Goal: Information Seeking & Learning: Check status

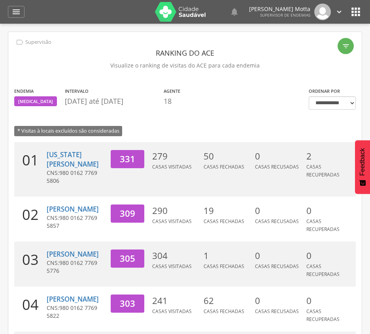
click at [356, 10] on icon "" at bounding box center [355, 12] width 13 height 13
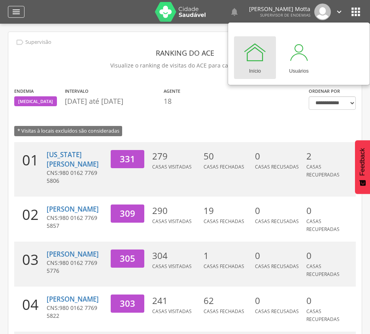
click at [16, 9] on icon "" at bounding box center [15, 11] width 9 height 9
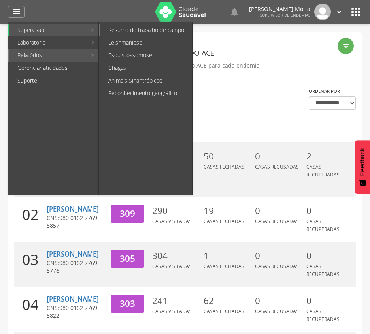
click at [145, 34] on link "Resumo do trabalho de campo" at bounding box center [146, 30] width 92 height 13
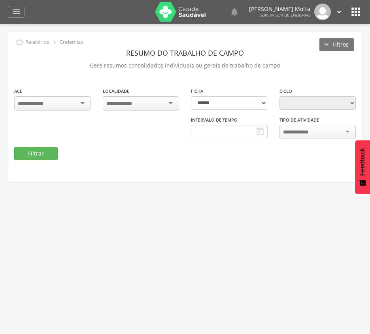
type input "**********"
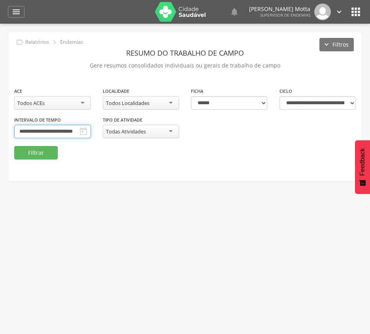
click at [91, 128] on input "**********" at bounding box center [52, 131] width 77 height 13
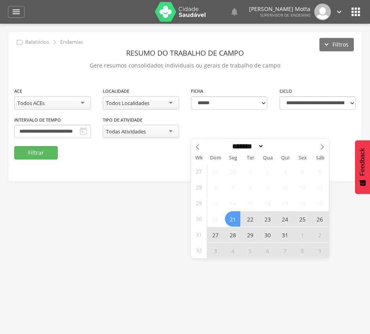
click at [170, 98] on div "Todos Localidades" at bounding box center [141, 102] width 77 height 13
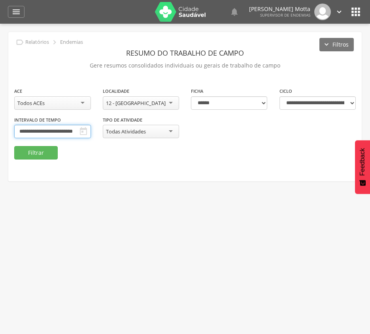
click at [91, 128] on input "**********" at bounding box center [52, 131] width 77 height 13
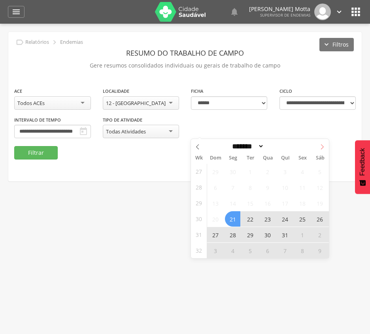
click at [321, 147] on icon at bounding box center [322, 147] width 6 height 6
select select "*"
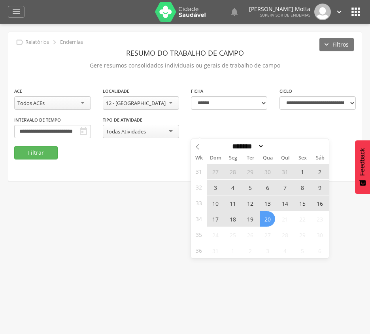
click at [217, 203] on span "10" at bounding box center [214, 203] width 15 height 15
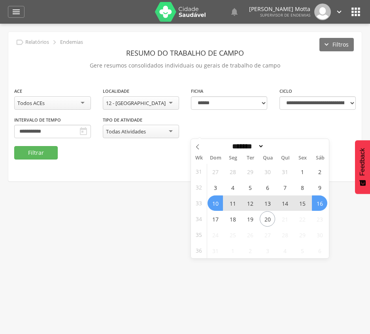
click at [321, 203] on span "16" at bounding box center [319, 203] width 15 height 15
type input "**********"
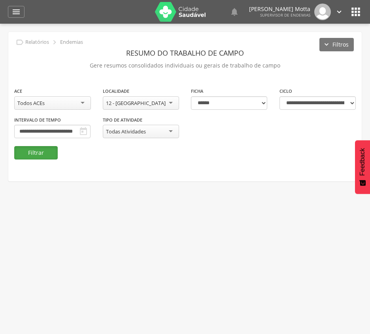
click at [34, 150] on button "Filtrar" at bounding box center [35, 152] width 43 height 13
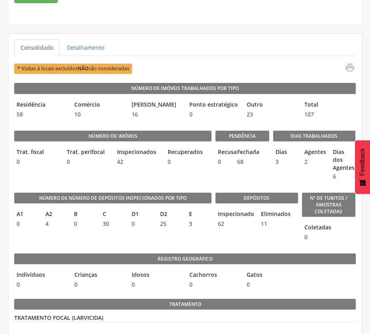
scroll to position [158, 0]
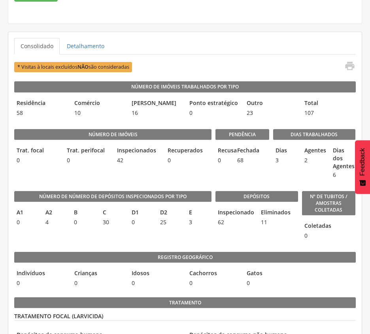
click at [276, 181] on div "Dias 3" at bounding box center [285, 162] width 25 height 37
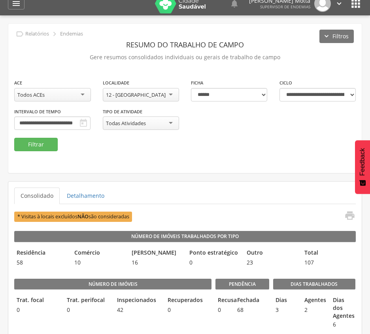
scroll to position [0, 0]
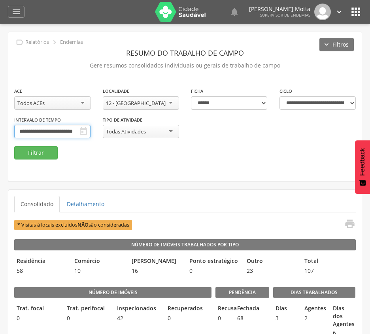
click at [90, 133] on input "**********" at bounding box center [52, 131] width 76 height 13
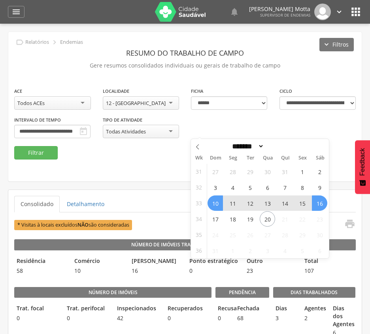
click at [149, 149] on fieldset "**********" at bounding box center [184, 123] width 341 height 73
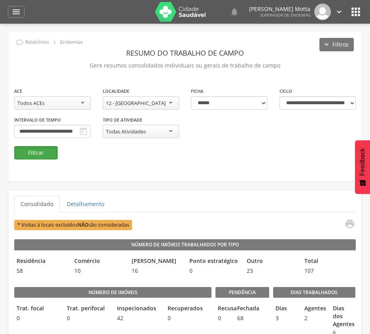
click at [44, 148] on button "Filtrar" at bounding box center [35, 152] width 43 height 13
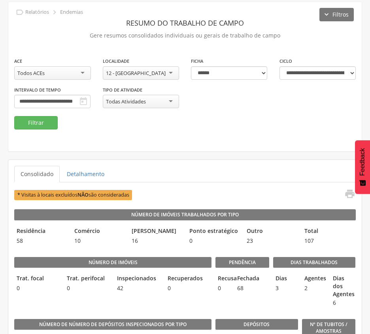
scroll to position [53, 0]
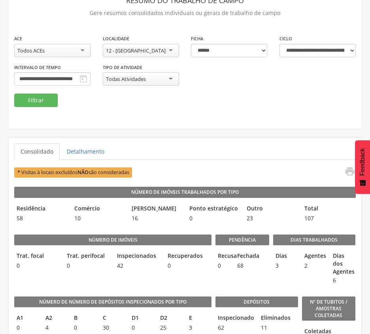
click at [160, 48] on div "12 - [GEOGRAPHIC_DATA]" at bounding box center [141, 50] width 77 height 13
click at [32, 100] on button "Filtrar" at bounding box center [35, 100] width 43 height 13
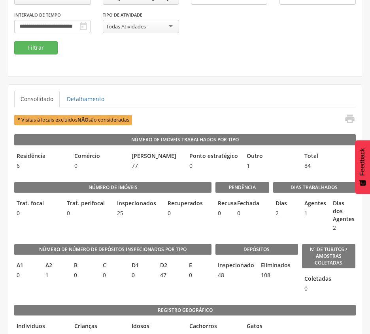
click at [250, 98] on ul "Consolidado Detalhamento" at bounding box center [184, 99] width 341 height 17
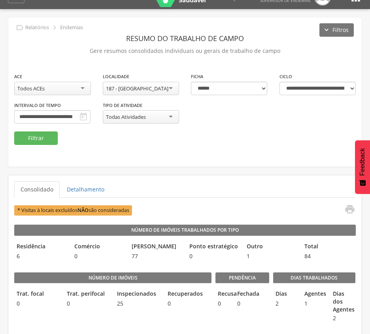
scroll to position [0, 0]
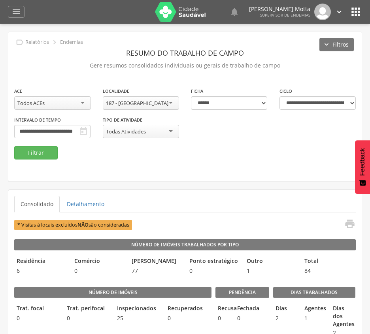
click at [155, 100] on div "187 - [GEOGRAPHIC_DATA]" at bounding box center [137, 103] width 62 height 7
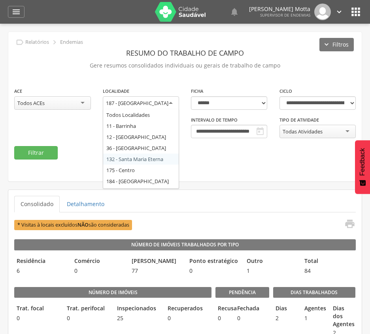
scroll to position [21, 0]
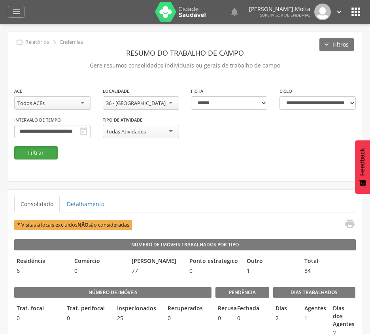
click at [34, 150] on button "Filtrar" at bounding box center [35, 152] width 43 height 13
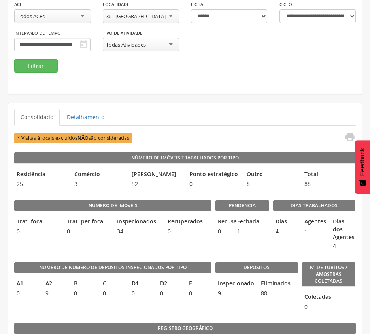
scroll to position [105, 0]
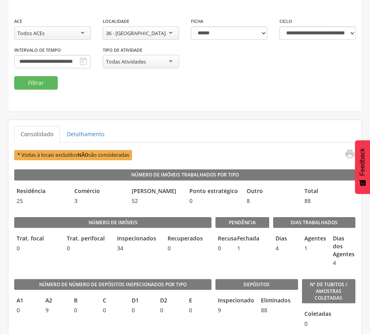
scroll to position [53, 0]
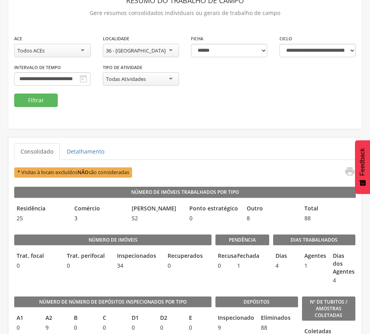
click at [150, 48] on div "36 - [GEOGRAPHIC_DATA]" at bounding box center [136, 50] width 60 height 7
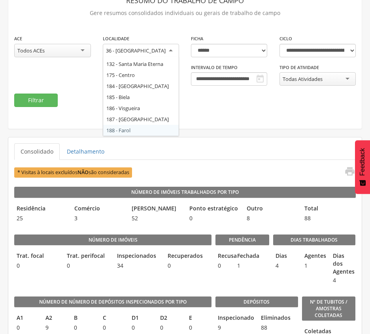
scroll to position [0, 0]
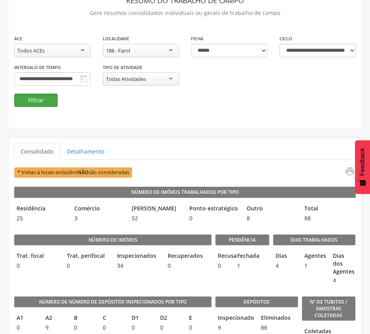
click at [43, 96] on button "Filtrar" at bounding box center [35, 100] width 43 height 13
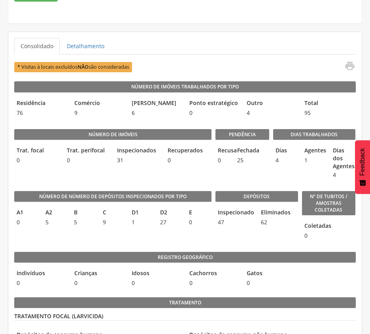
scroll to position [105, 0]
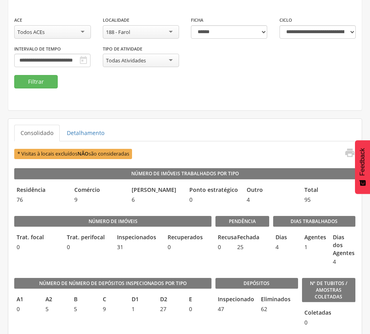
scroll to position [53, 0]
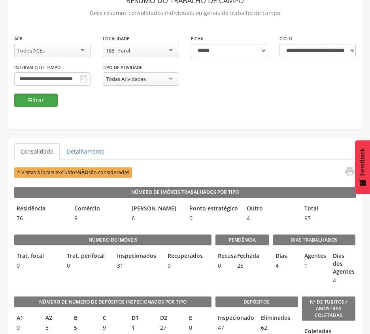
click at [32, 96] on button "Filtrar" at bounding box center [35, 100] width 43 height 13
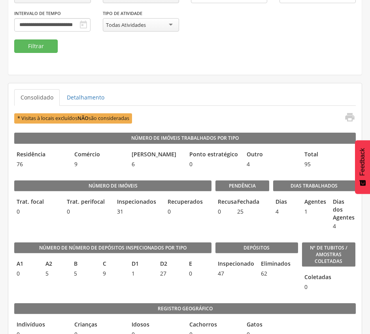
scroll to position [158, 0]
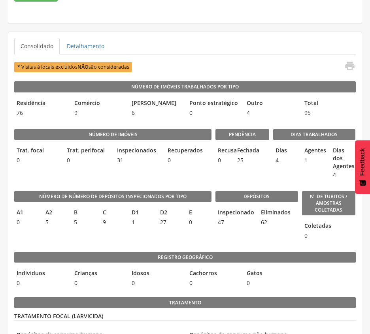
click at [309, 62] on div "* Visitas à locais excluídos NÃO são consideradas " at bounding box center [184, 66] width 341 height 13
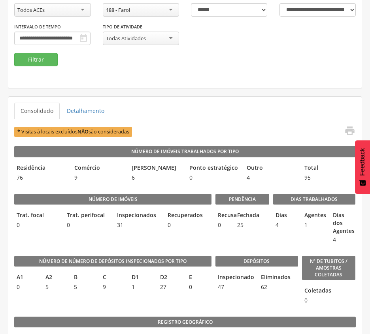
scroll to position [96, 0]
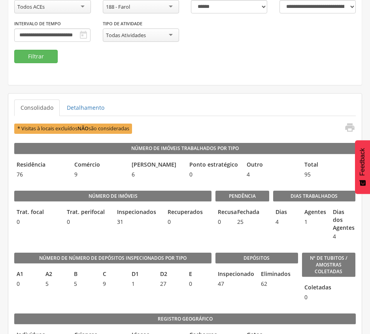
click at [144, 65] on div "**********" at bounding box center [184, 10] width 353 height 149
click at [147, 8] on div "188 - Farol" at bounding box center [141, 6] width 77 height 13
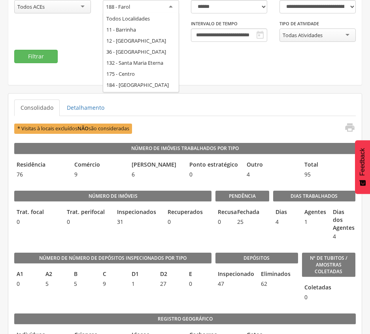
scroll to position [32, 0]
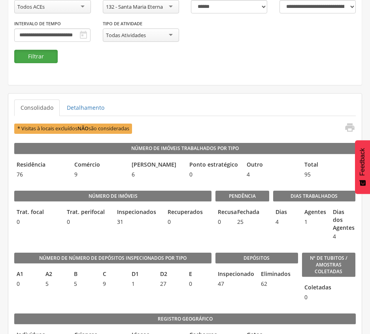
click at [32, 55] on button "Filtrar" at bounding box center [35, 56] width 43 height 13
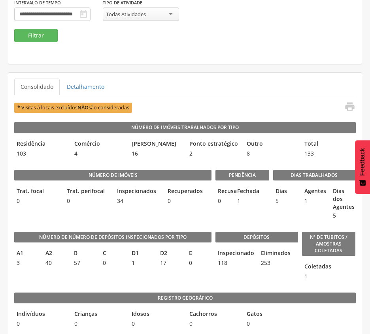
scroll to position [65, 0]
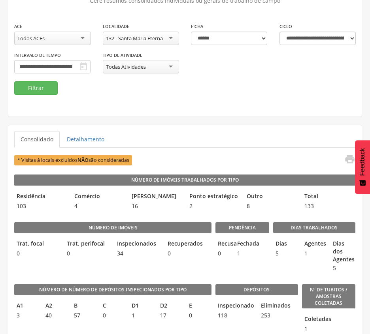
click at [152, 97] on div "**********" at bounding box center [184, 41] width 353 height 149
click at [157, 40] on div "132 - Santa Maria Eterna" at bounding box center [134, 38] width 57 height 7
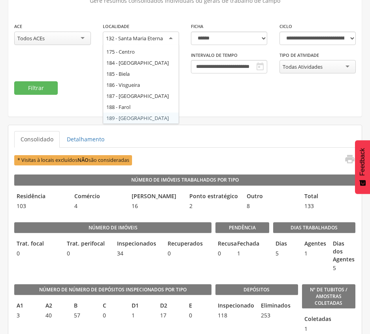
scroll to position [0, 0]
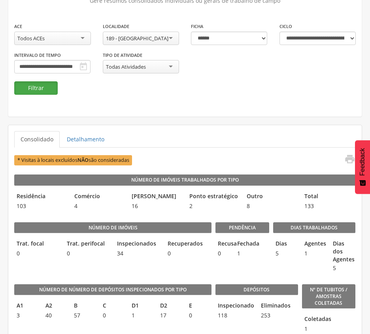
click at [30, 88] on button "Filtrar" at bounding box center [35, 87] width 43 height 13
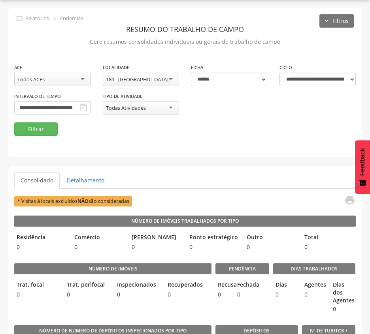
scroll to position [65, 0]
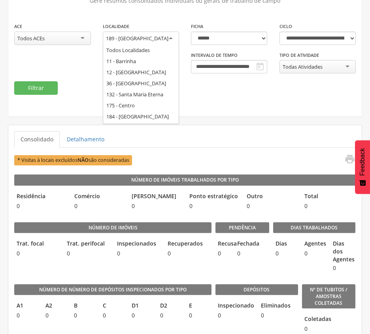
click at [138, 38] on div "189 - [GEOGRAPHIC_DATA]" at bounding box center [137, 38] width 62 height 7
click at [224, 112] on div "**********" at bounding box center [184, 41] width 353 height 149
click at [171, 40] on div "186 - Visgueira" at bounding box center [141, 39] width 77 height 14
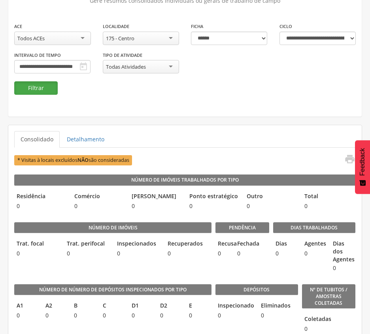
click at [36, 87] on button "Filtrar" at bounding box center [35, 87] width 43 height 13
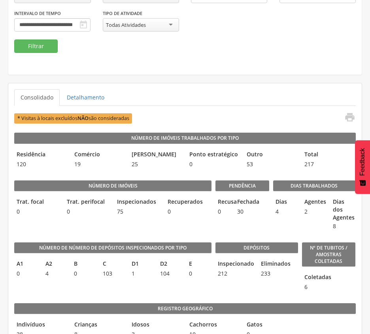
scroll to position [54, 0]
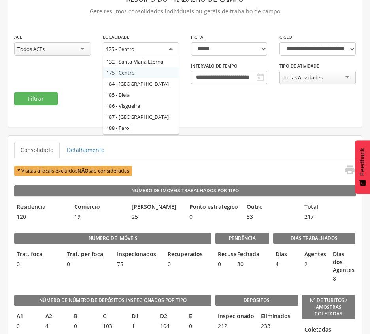
click at [172, 48] on div "175 - Centro" at bounding box center [141, 49] width 77 height 14
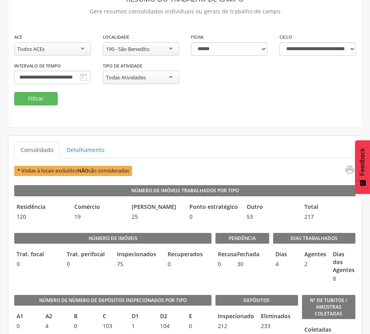
scroll to position [0, 0]
click at [46, 100] on button "Filtrar" at bounding box center [35, 98] width 43 height 13
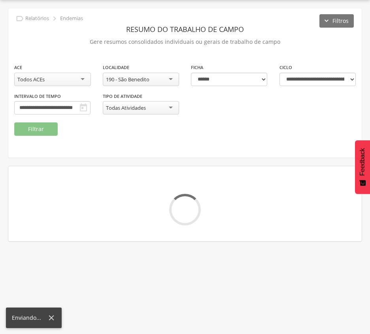
scroll to position [54, 0]
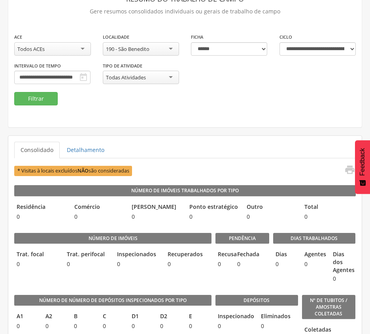
click at [102, 90] on div "**********" at bounding box center [184, 62] width 353 height 59
click at [146, 50] on div "190 - São Benedito" at bounding box center [127, 48] width 43 height 7
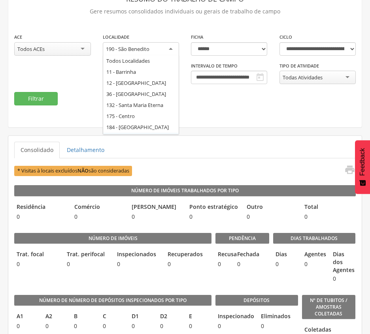
scroll to position [55, 0]
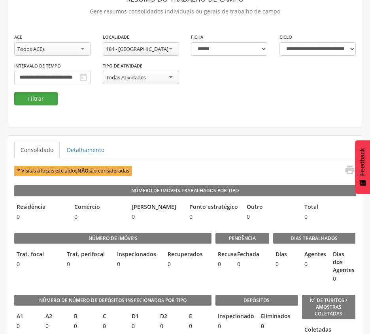
click at [23, 98] on button "Filtrar" at bounding box center [35, 98] width 43 height 13
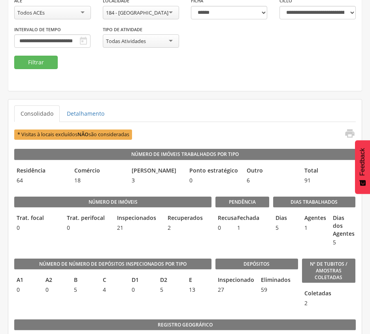
scroll to position [77, 0]
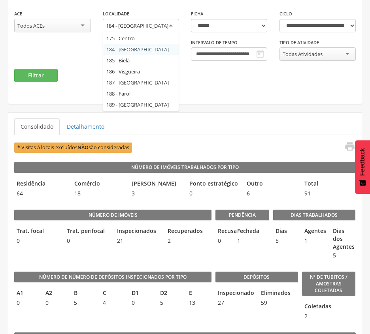
click at [166, 28] on div "184 - [GEOGRAPHIC_DATA]" at bounding box center [141, 26] width 77 height 14
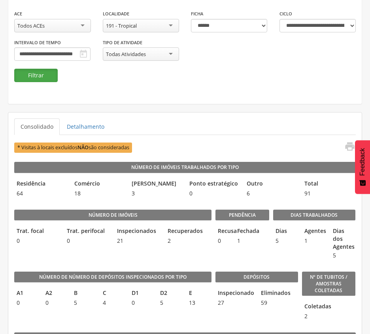
click at [32, 75] on button "Filtrar" at bounding box center [35, 75] width 43 height 13
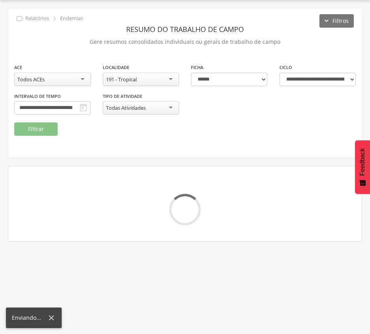
scroll to position [77, 0]
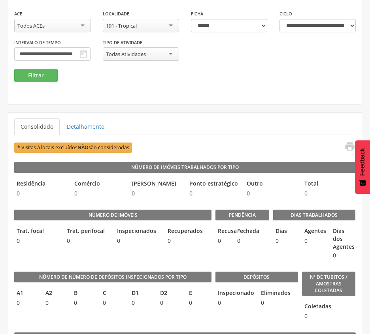
click at [149, 68] on div "**********" at bounding box center [184, 38] width 353 height 59
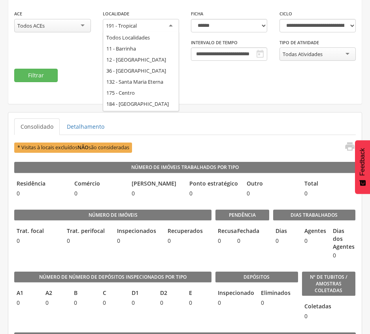
click at [152, 24] on div "191 - Tropical" at bounding box center [141, 26] width 77 height 14
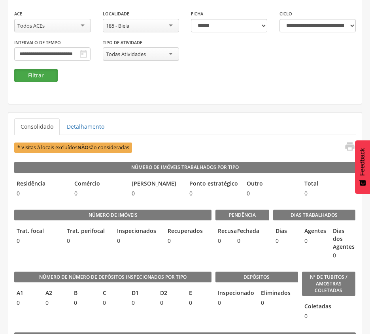
click at [35, 77] on button "Filtrar" at bounding box center [35, 75] width 43 height 13
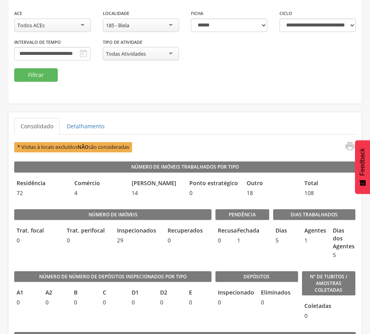
scroll to position [77, 0]
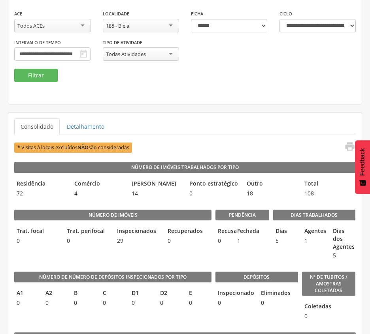
click at [237, 100] on div "**********" at bounding box center [184, 29] width 353 height 149
click at [150, 91] on div "**********" at bounding box center [184, 29] width 353 height 149
click at [144, 23] on div "185 - Biela" at bounding box center [141, 25] width 77 height 13
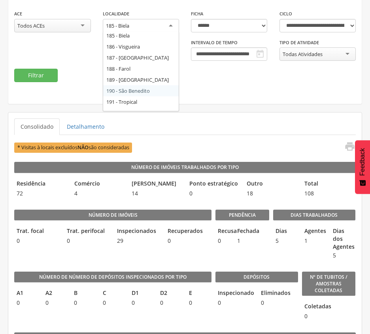
scroll to position [87, 0]
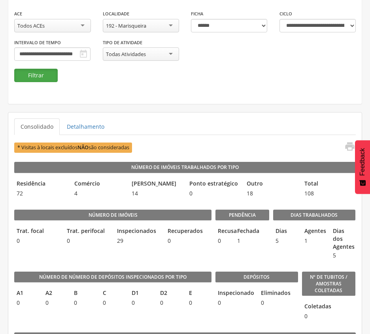
click at [45, 73] on button "Filtrar" at bounding box center [35, 75] width 43 height 13
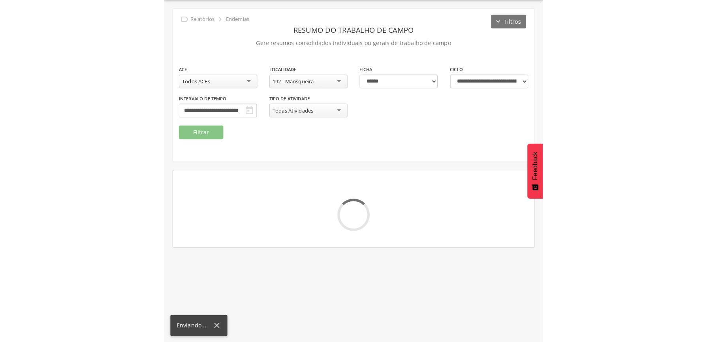
scroll to position [77, 0]
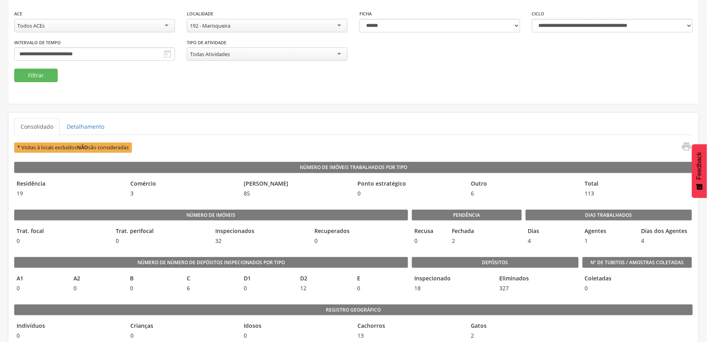
click at [302, 27] on div "192 - Marisqueira" at bounding box center [267, 25] width 161 height 13
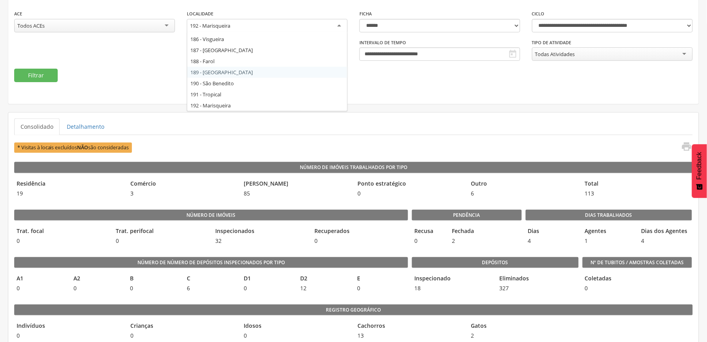
scroll to position [0, 0]
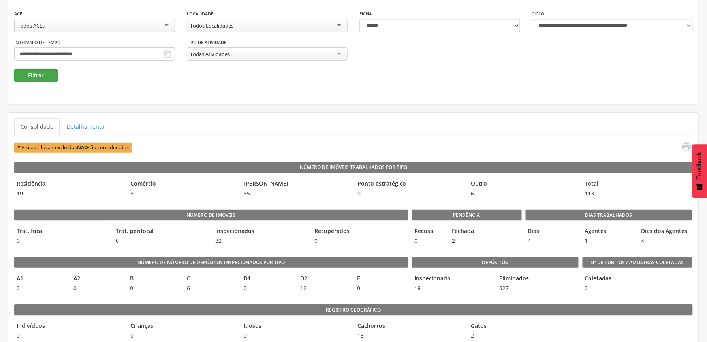
click at [43, 73] on button "Filtrar" at bounding box center [35, 75] width 43 height 13
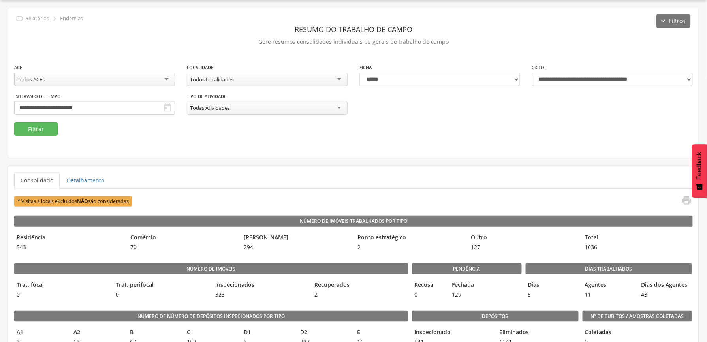
scroll to position [77, 0]
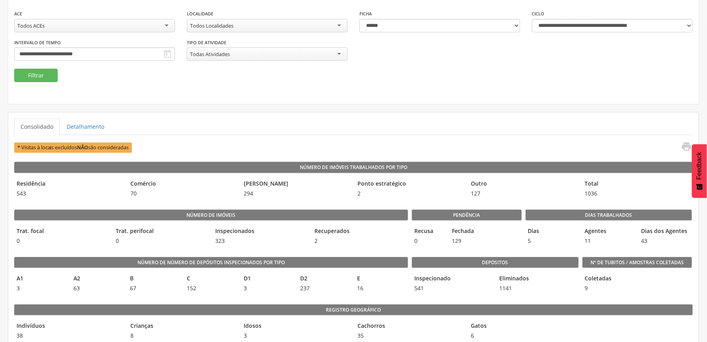
click at [291, 81] on fieldset "**********" at bounding box center [353, 45] width 679 height 73
click at [369, 81] on fieldset "**********" at bounding box center [353, 45] width 679 height 73
